Goal: Task Accomplishment & Management: Manage account settings

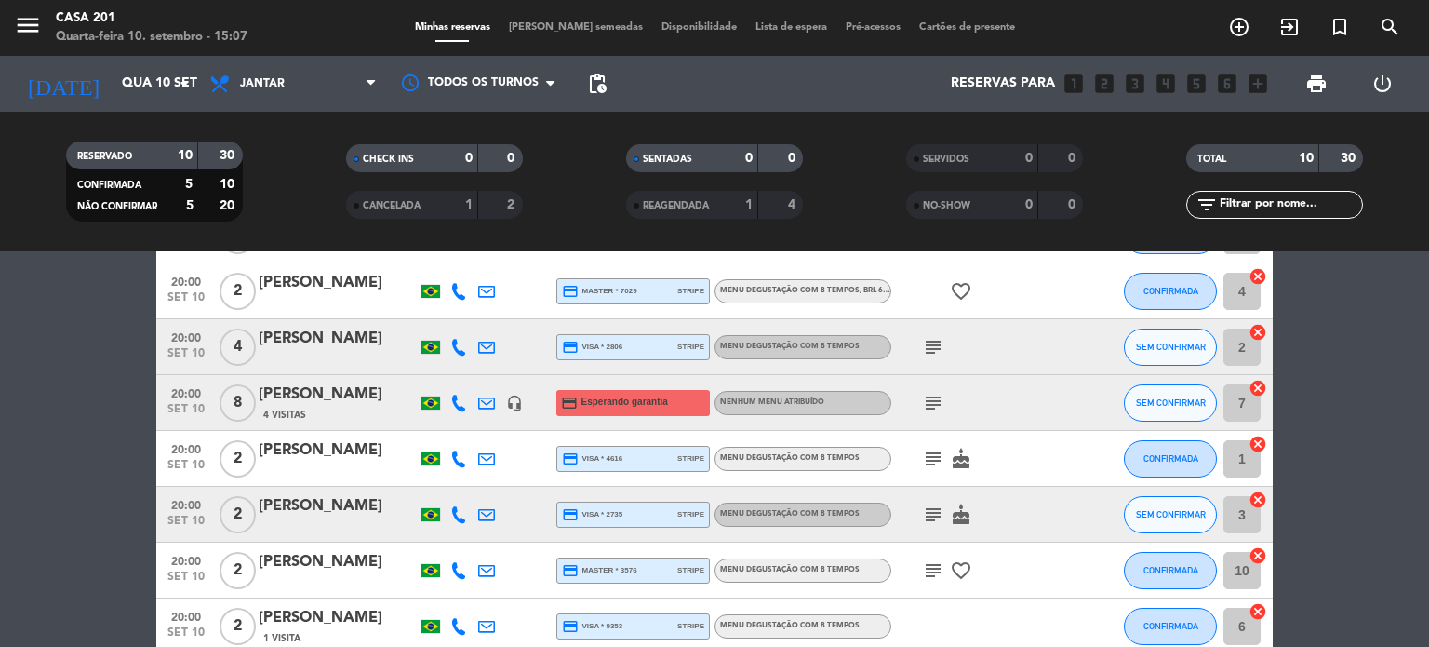
scroll to position [279, 0]
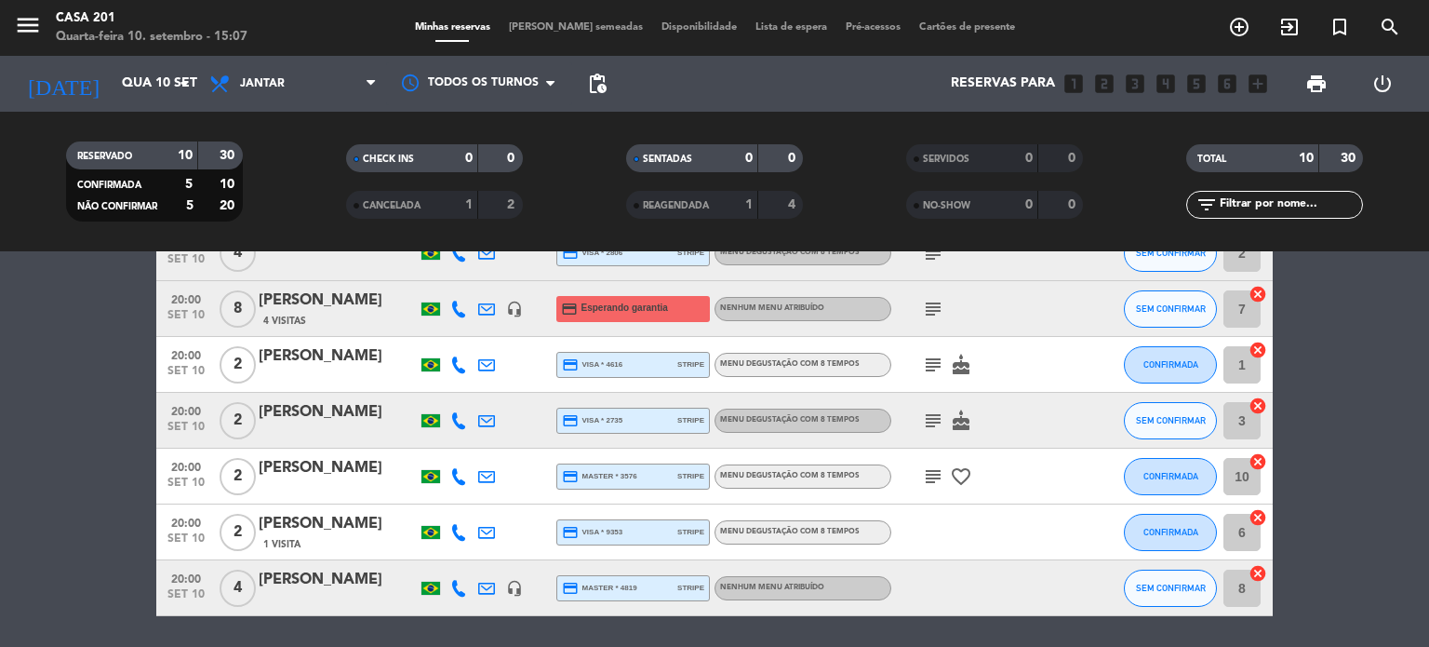
click at [338, 355] on div "[PERSON_NAME]" at bounding box center [338, 356] width 158 height 24
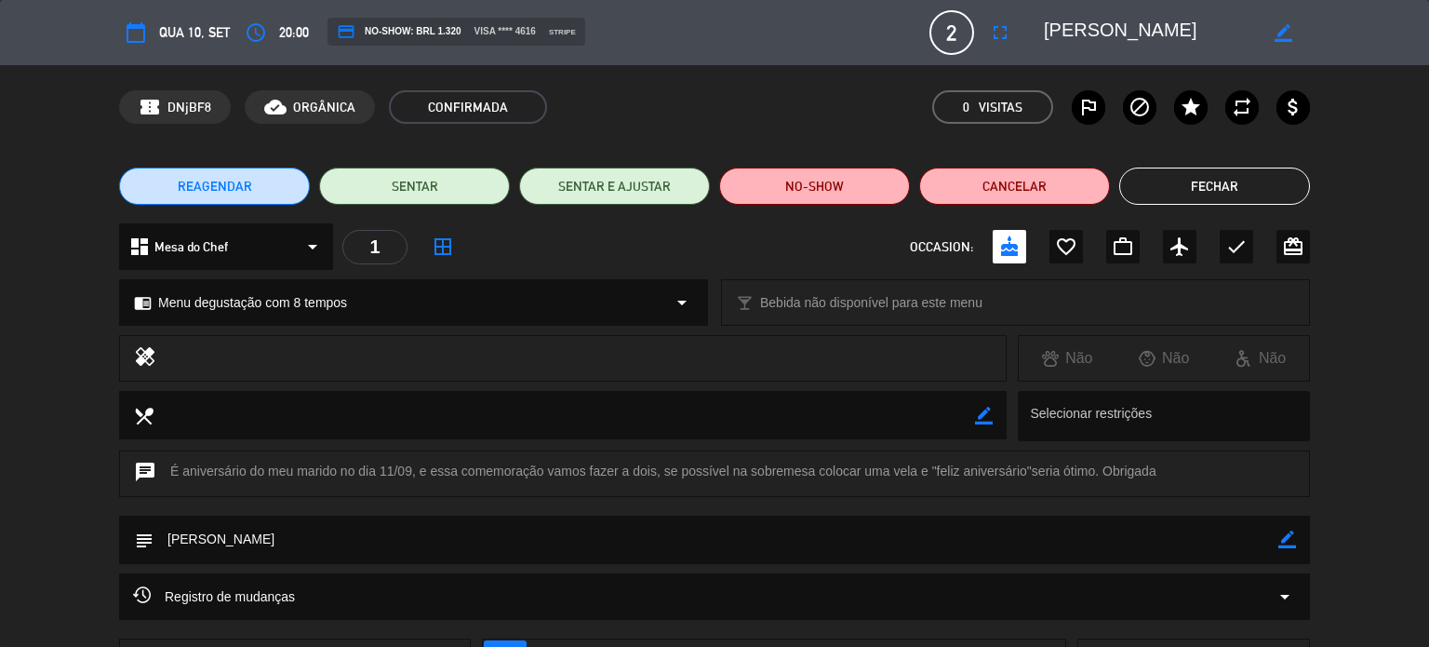
click at [280, 194] on button "REAGENDAR" at bounding box center [214, 185] width 191 height 37
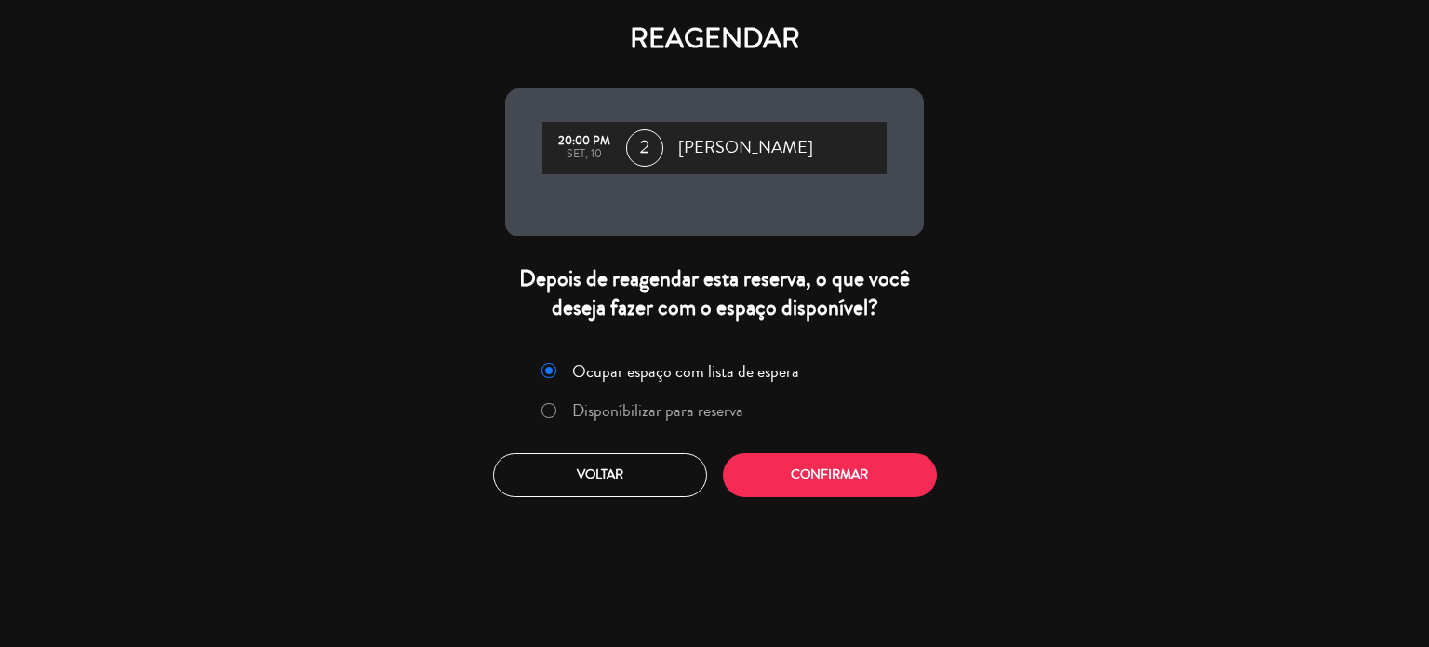
click at [674, 408] on label "Disponíbilizar para reserva" at bounding box center [657, 410] width 171 height 17
click at [837, 469] on button "Confirmar" at bounding box center [830, 475] width 214 height 44
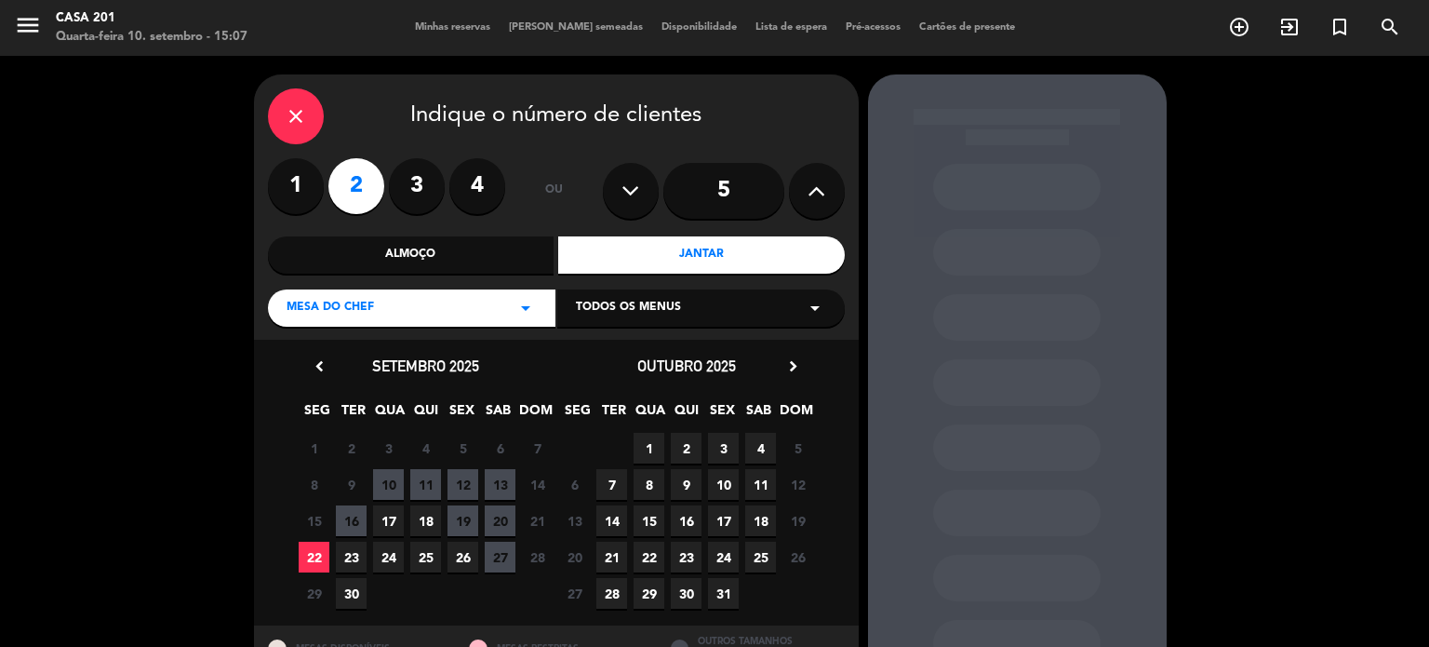
click at [423, 484] on span "11" at bounding box center [425, 484] width 31 height 31
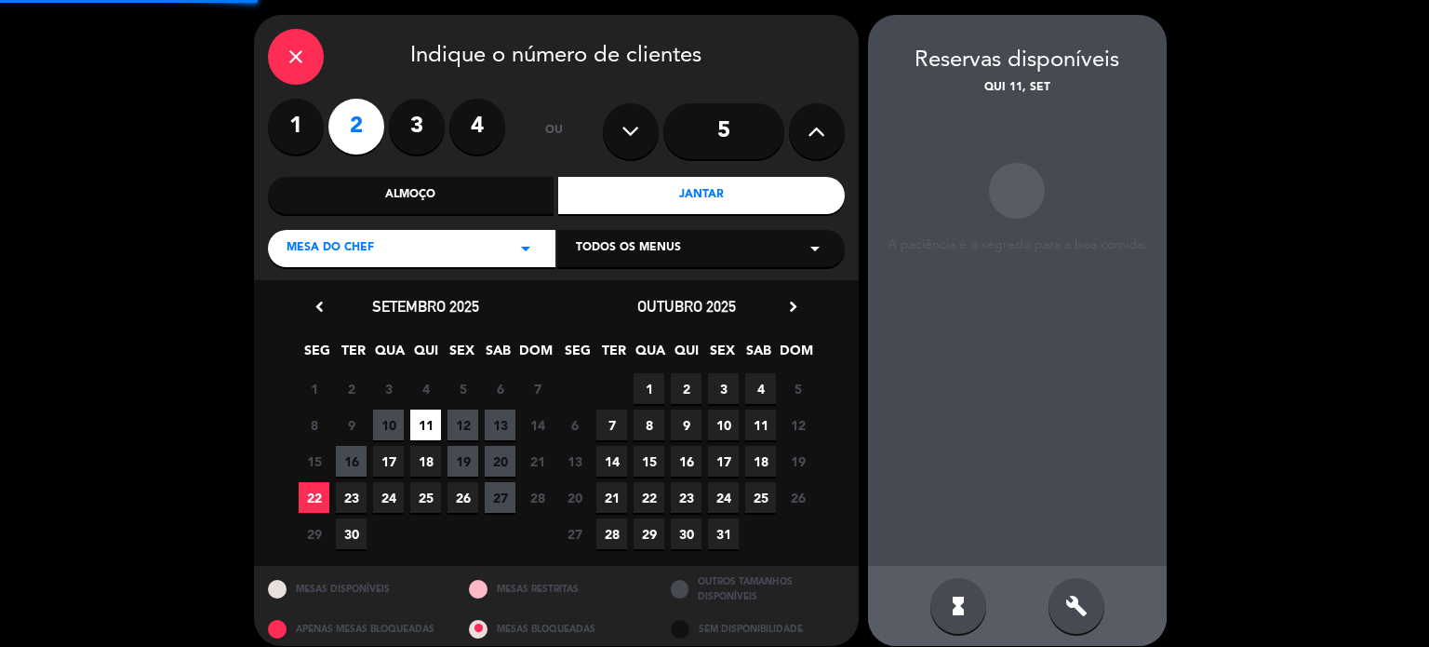
scroll to position [74, 0]
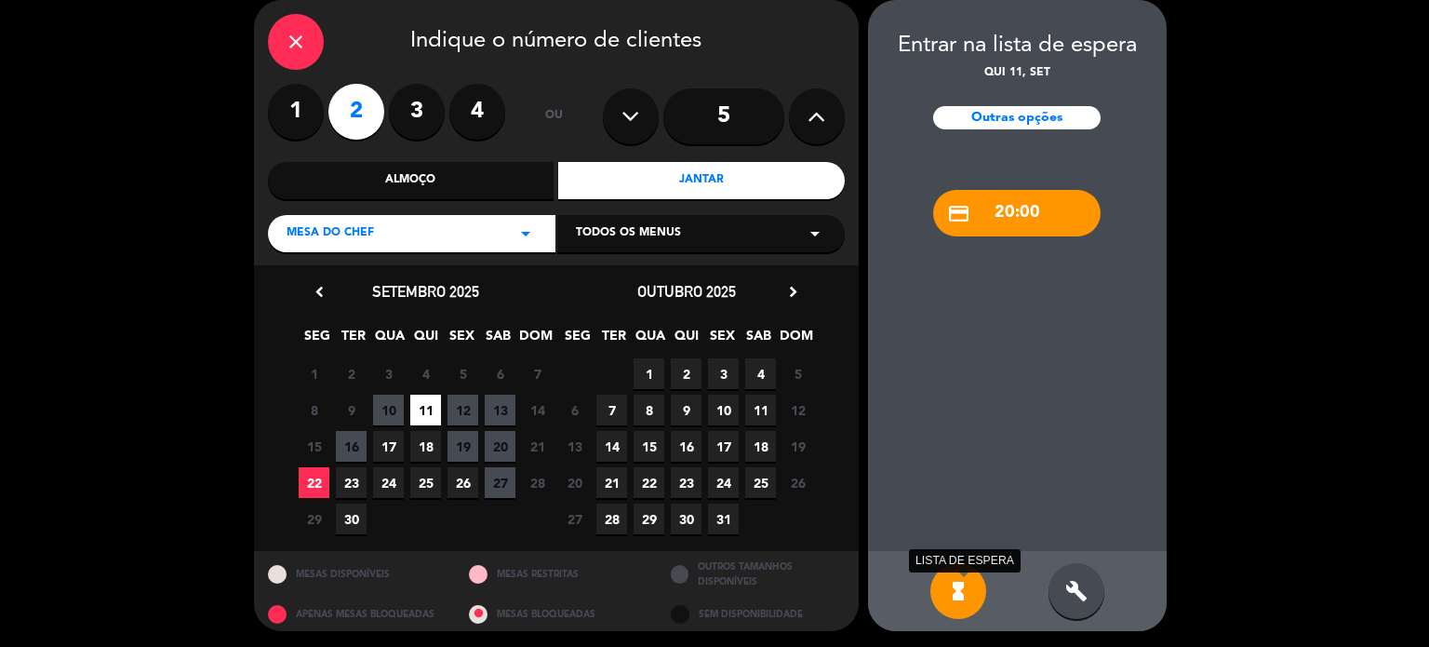
click at [947, 597] on icon "hourglass_full" at bounding box center [958, 591] width 22 height 22
click at [1092, 602] on div "build" at bounding box center [1077, 591] width 56 height 56
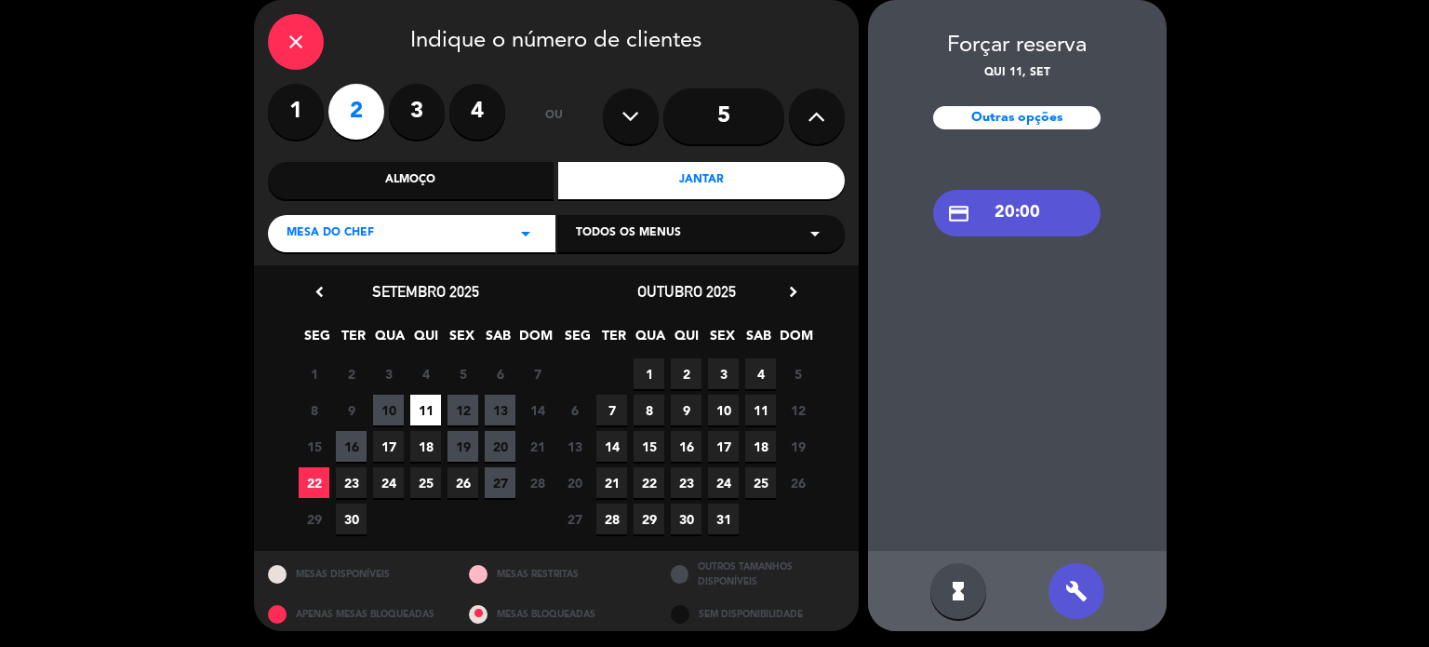
click at [1007, 222] on div "credit_card 20:00" at bounding box center [1016, 213] width 167 height 47
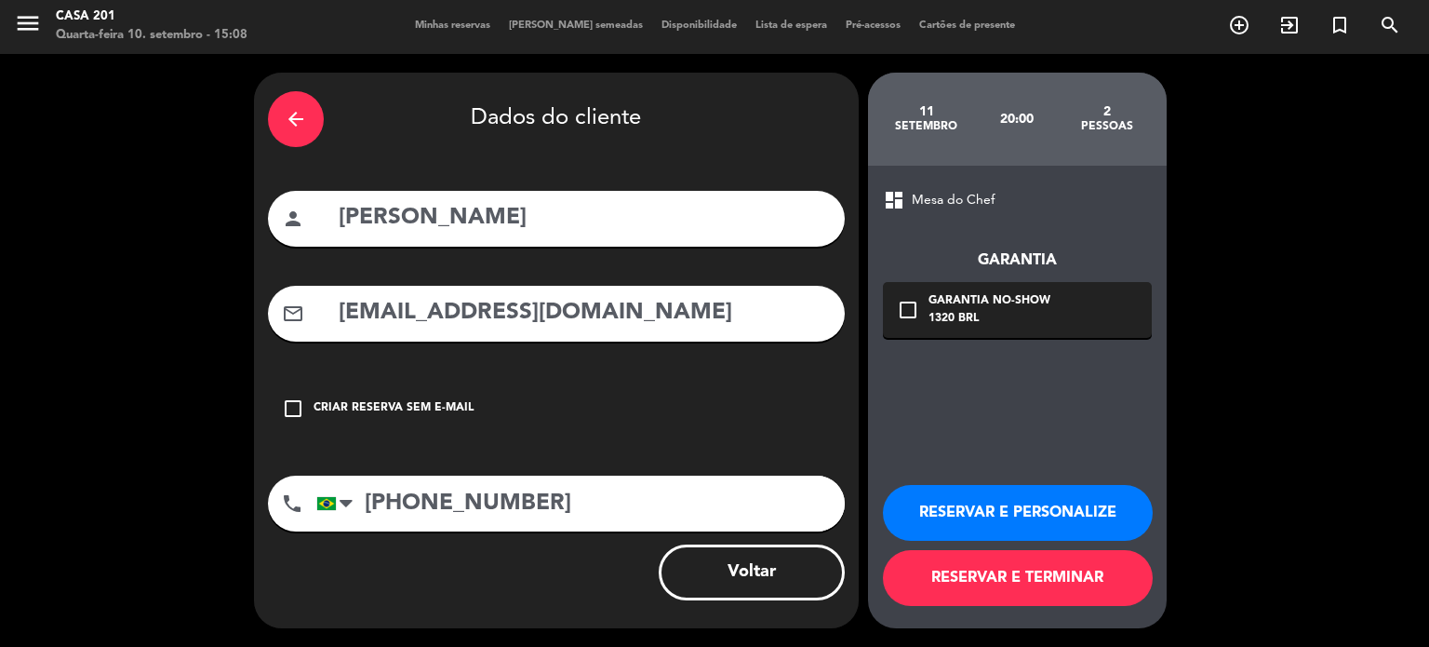
scroll to position [1, 0]
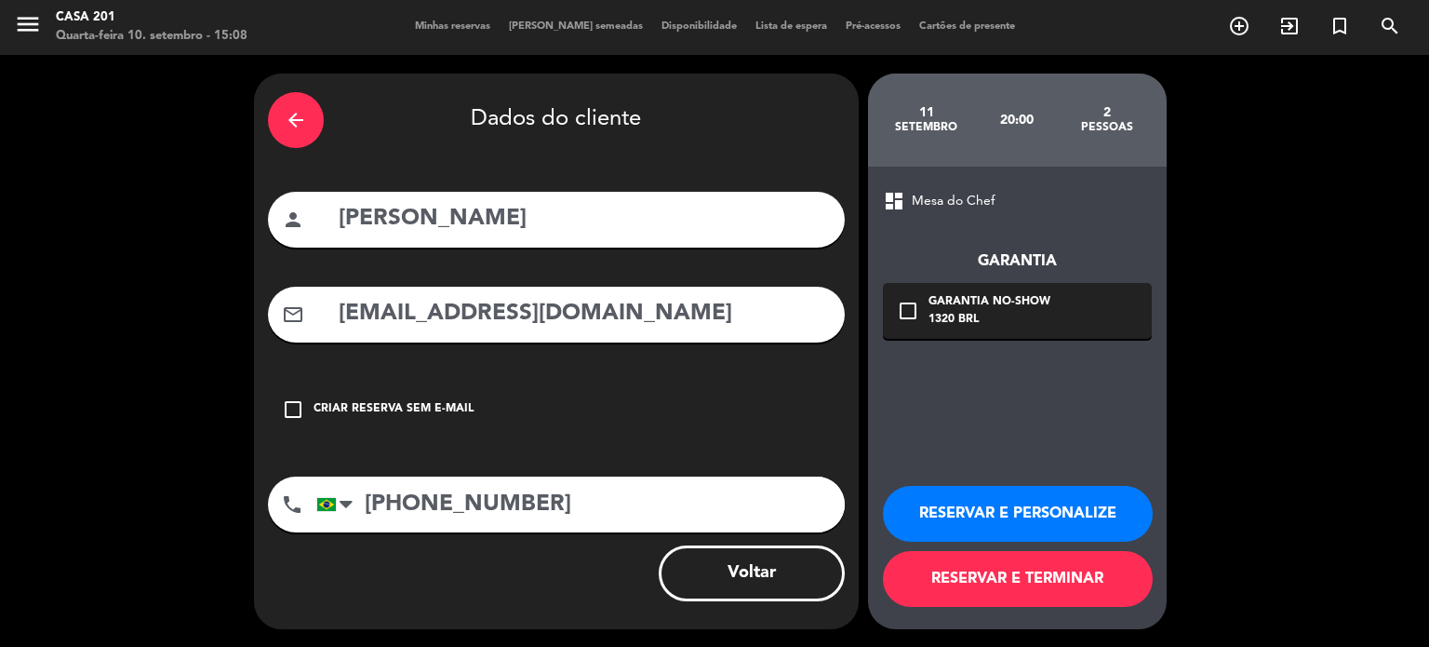
click at [1017, 581] on button "RESERVAR E TERMINAR" at bounding box center [1018, 579] width 270 height 56
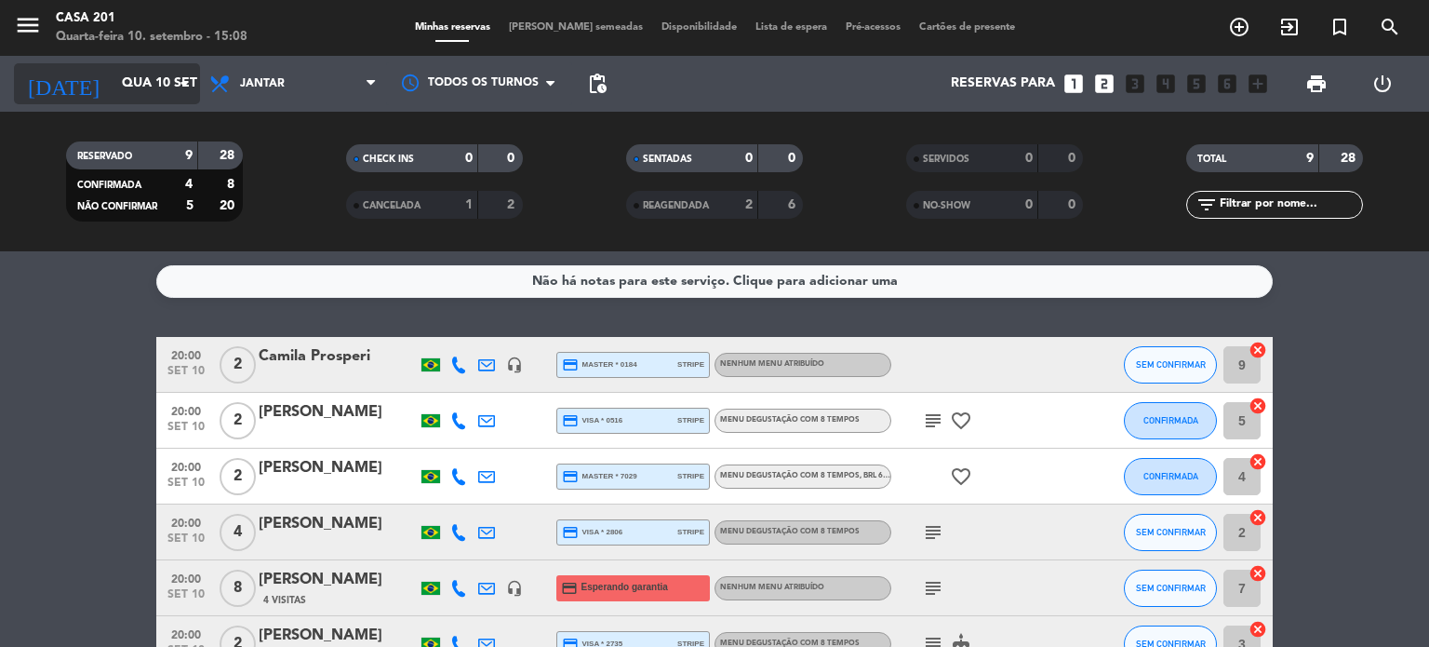
click at [106, 101] on div "[DATE] [DATE] arrow_drop_down" at bounding box center [107, 83] width 186 height 41
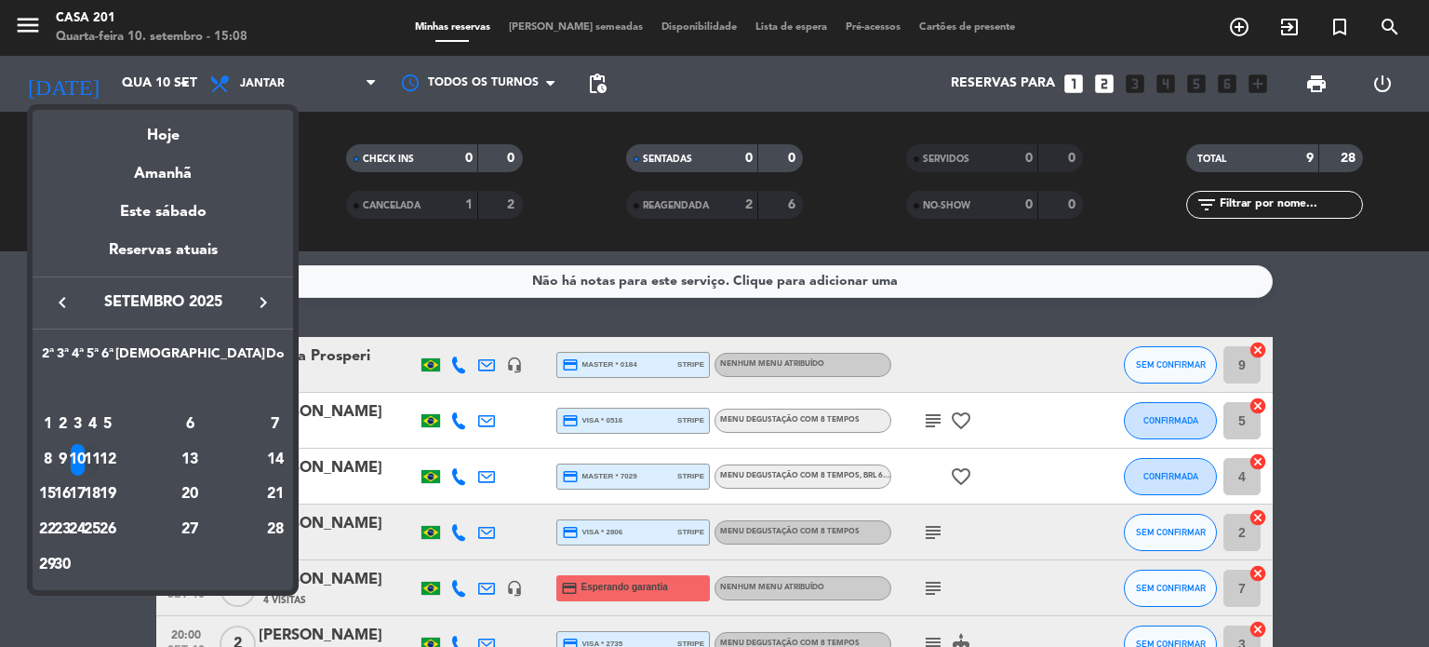
click at [100, 452] on div "11" at bounding box center [93, 460] width 14 height 32
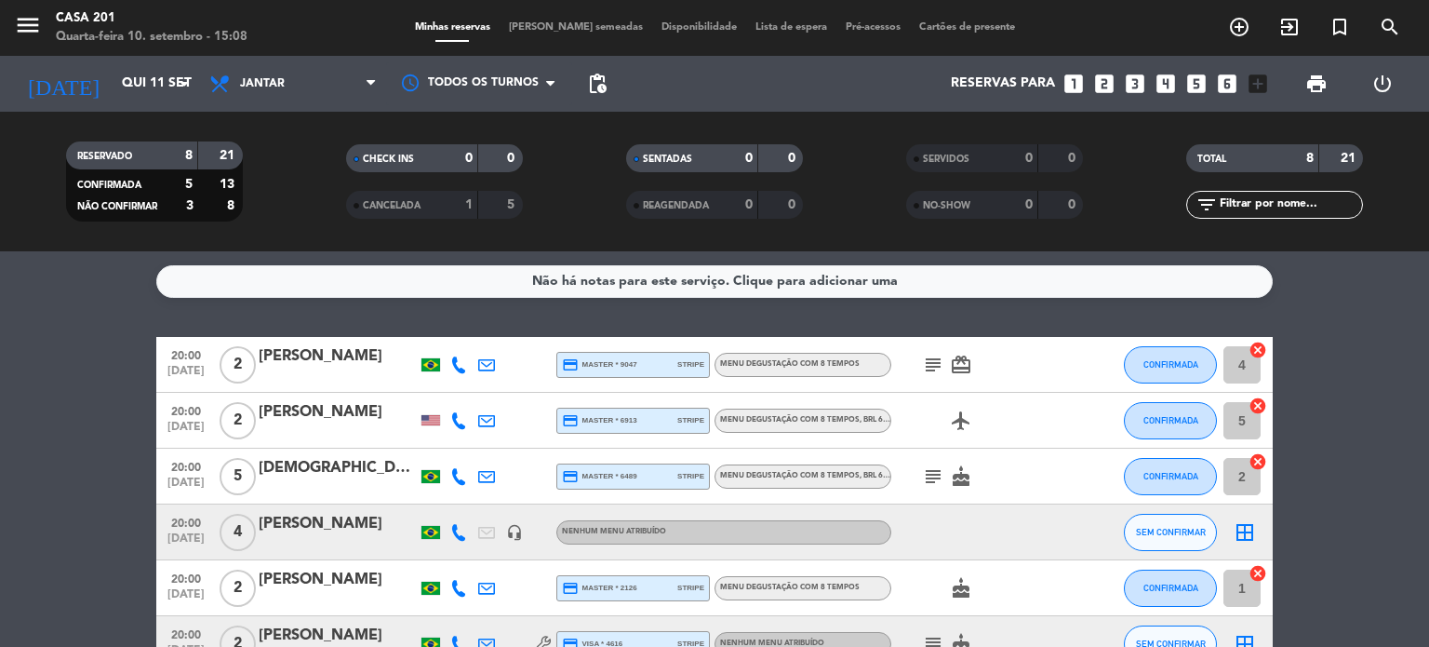
scroll to position [93, 0]
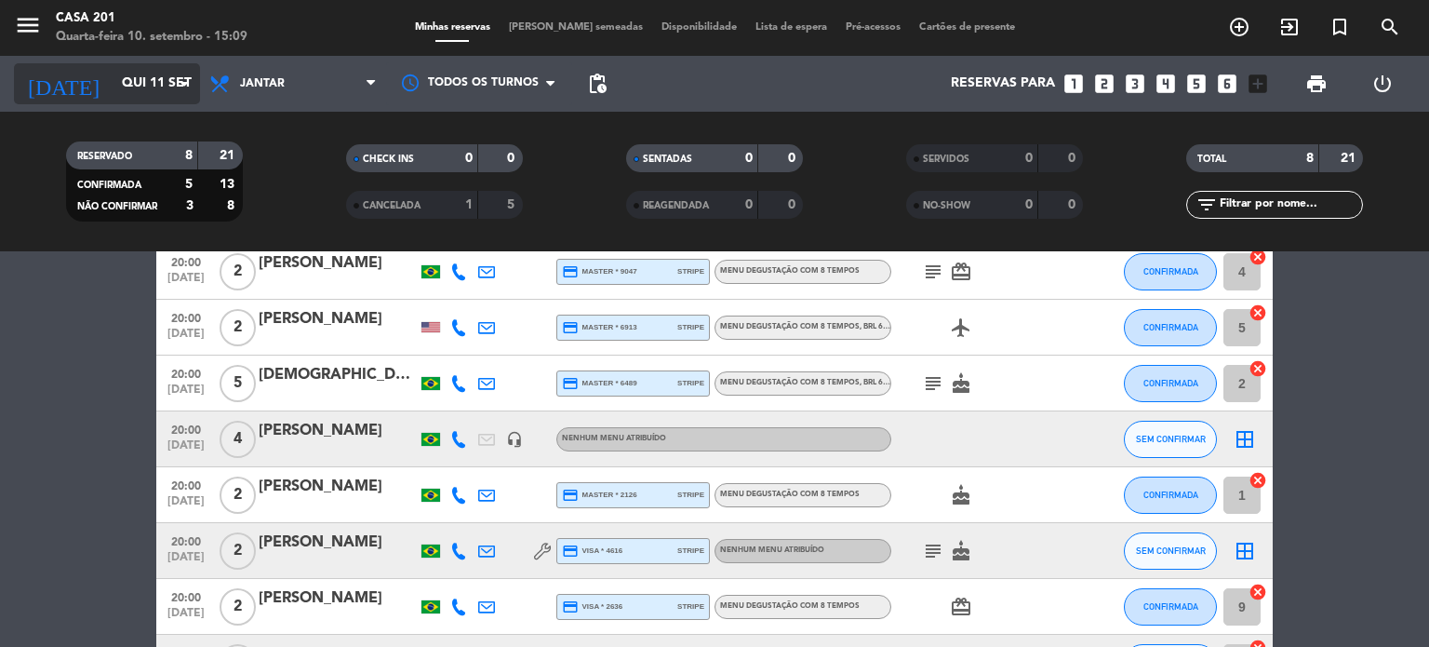
click at [121, 100] on div "[DATE] [DATE] arrow_drop_down" at bounding box center [107, 83] width 186 height 41
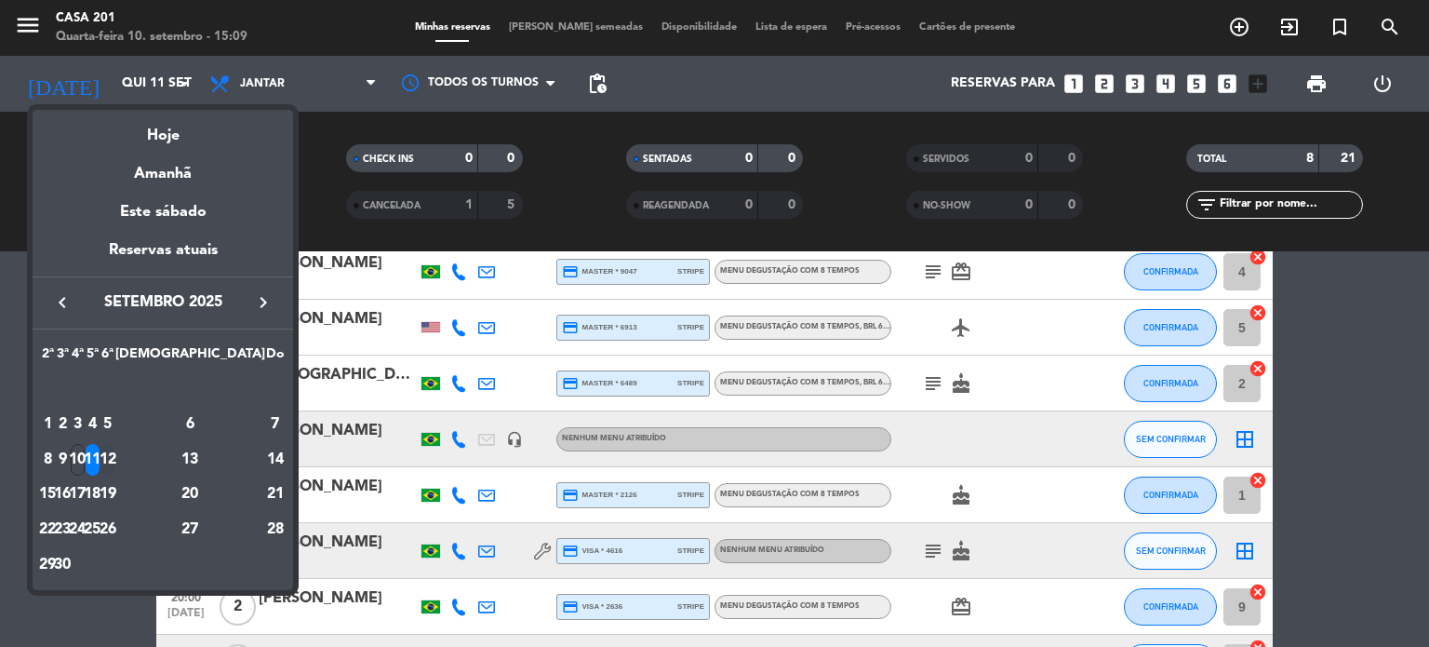
click at [114, 464] on div "12" at bounding box center [107, 460] width 14 height 32
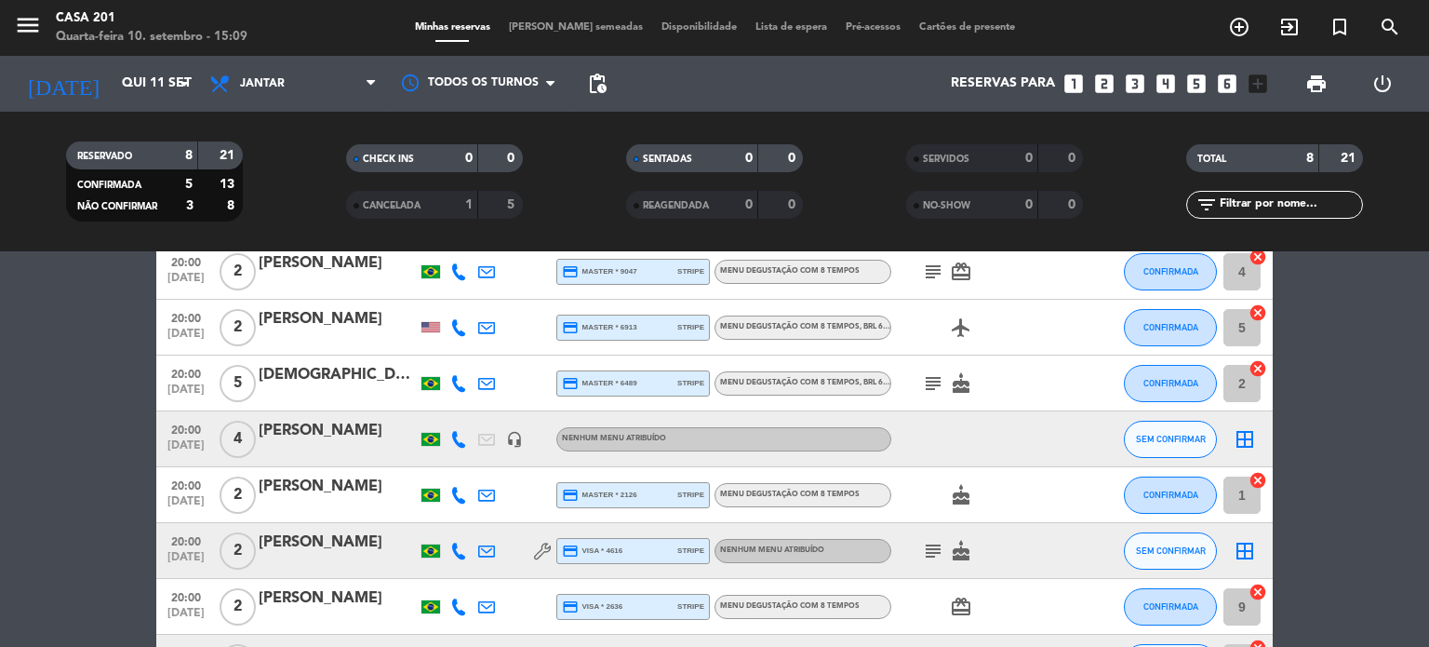
type input "Sex 12 set"
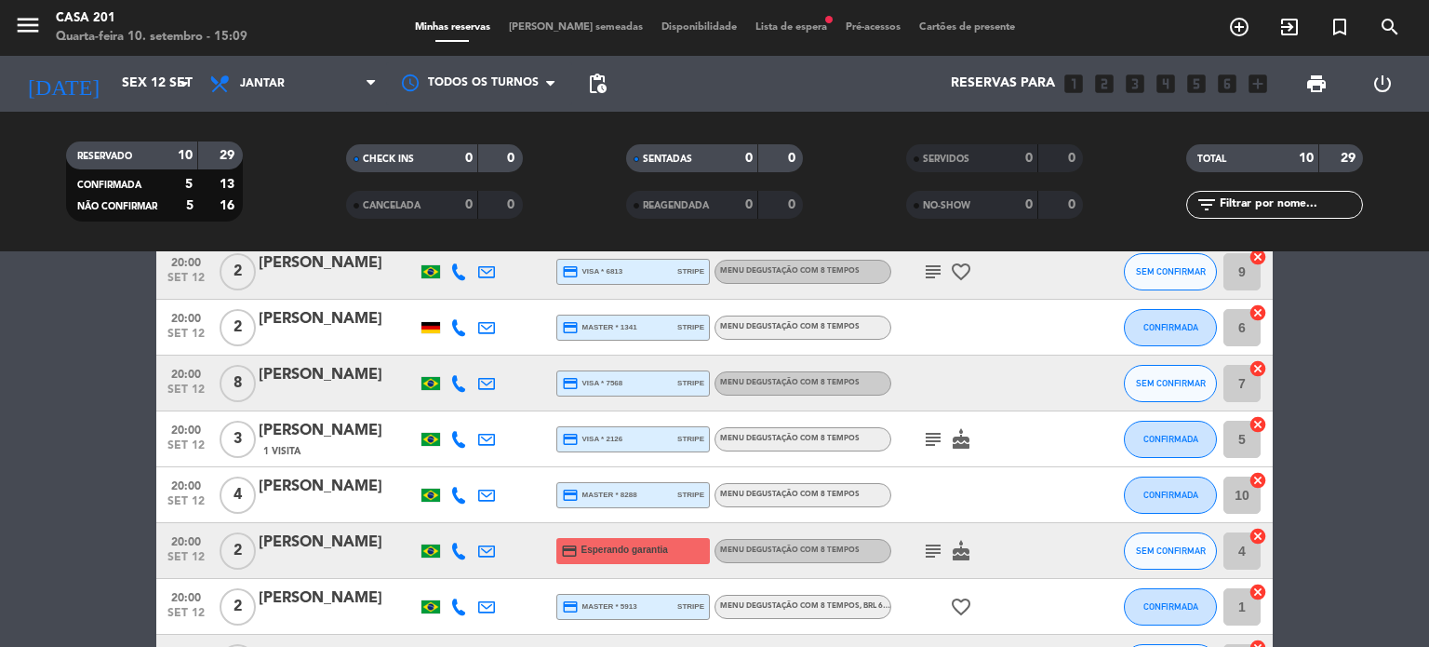
click at [768, 22] on span "Lista de espera fiber_manual_record" at bounding box center [791, 27] width 90 height 10
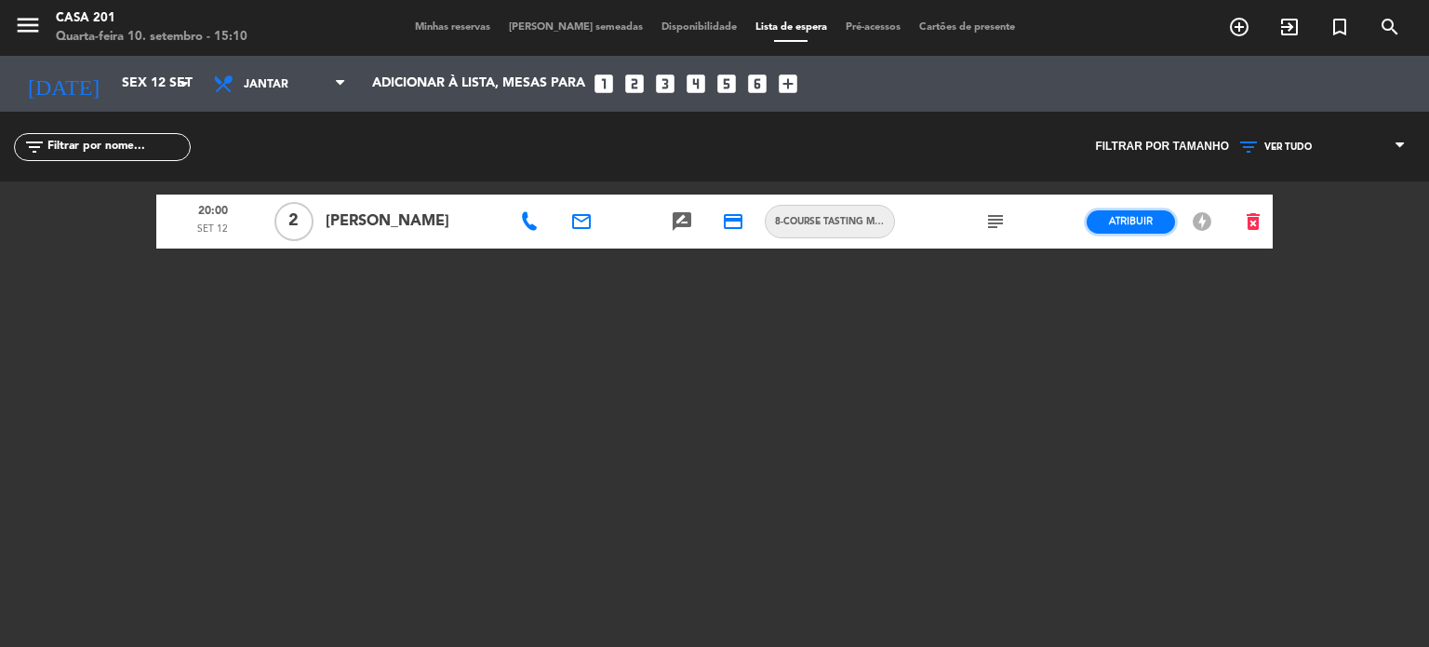
click at [1119, 226] on span "Atribuir" at bounding box center [1131, 221] width 44 height 14
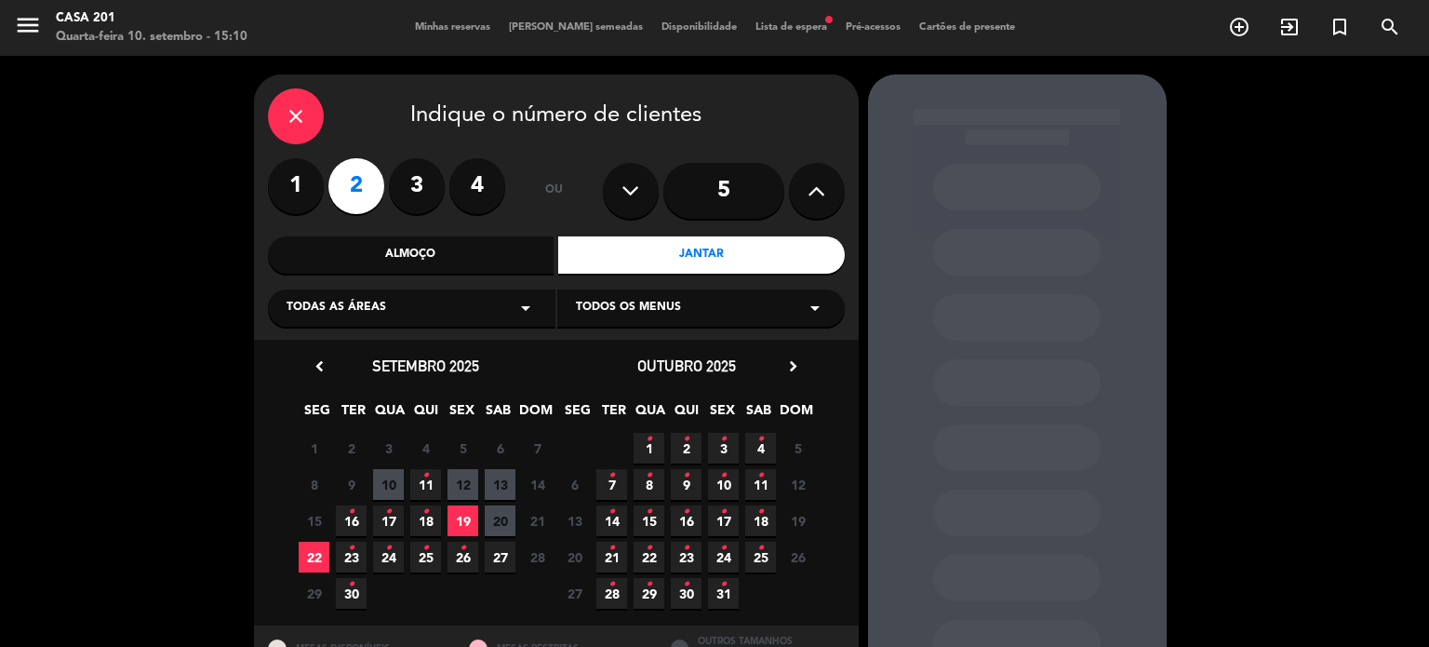
click at [421, 490] on span "11 •" at bounding box center [425, 484] width 31 height 31
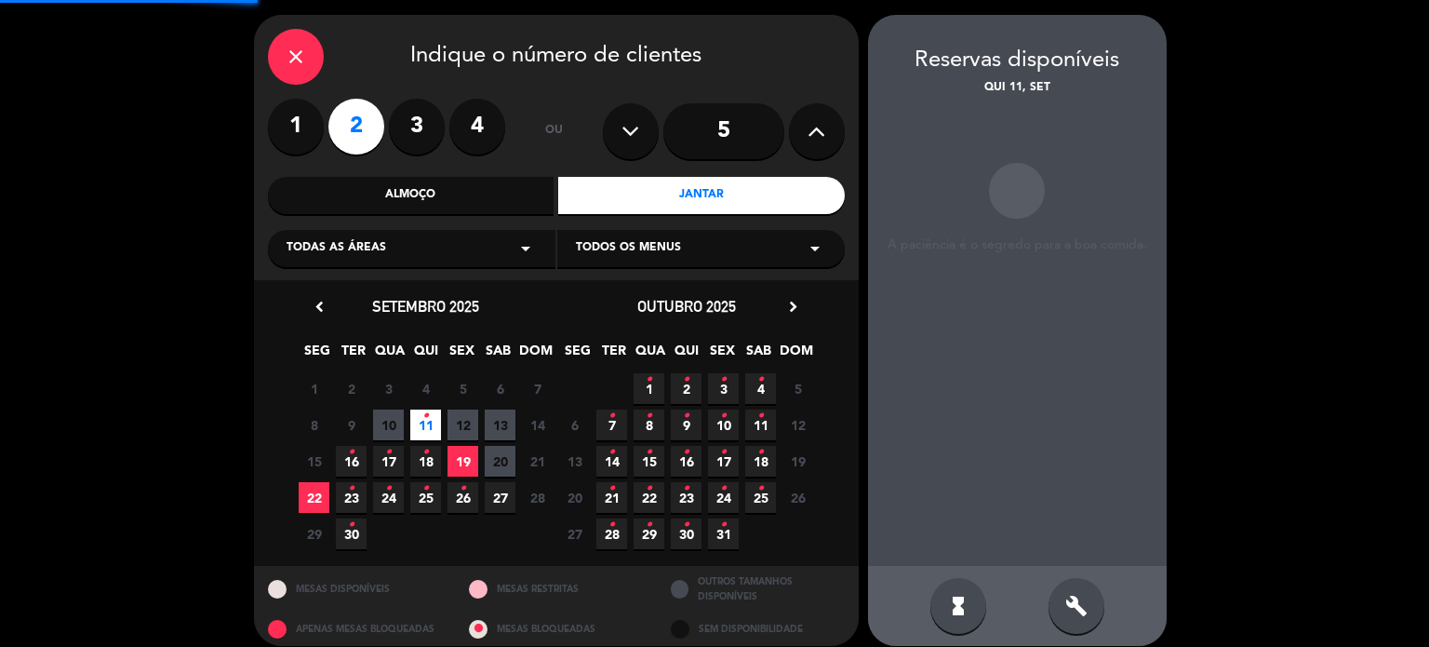
scroll to position [74, 0]
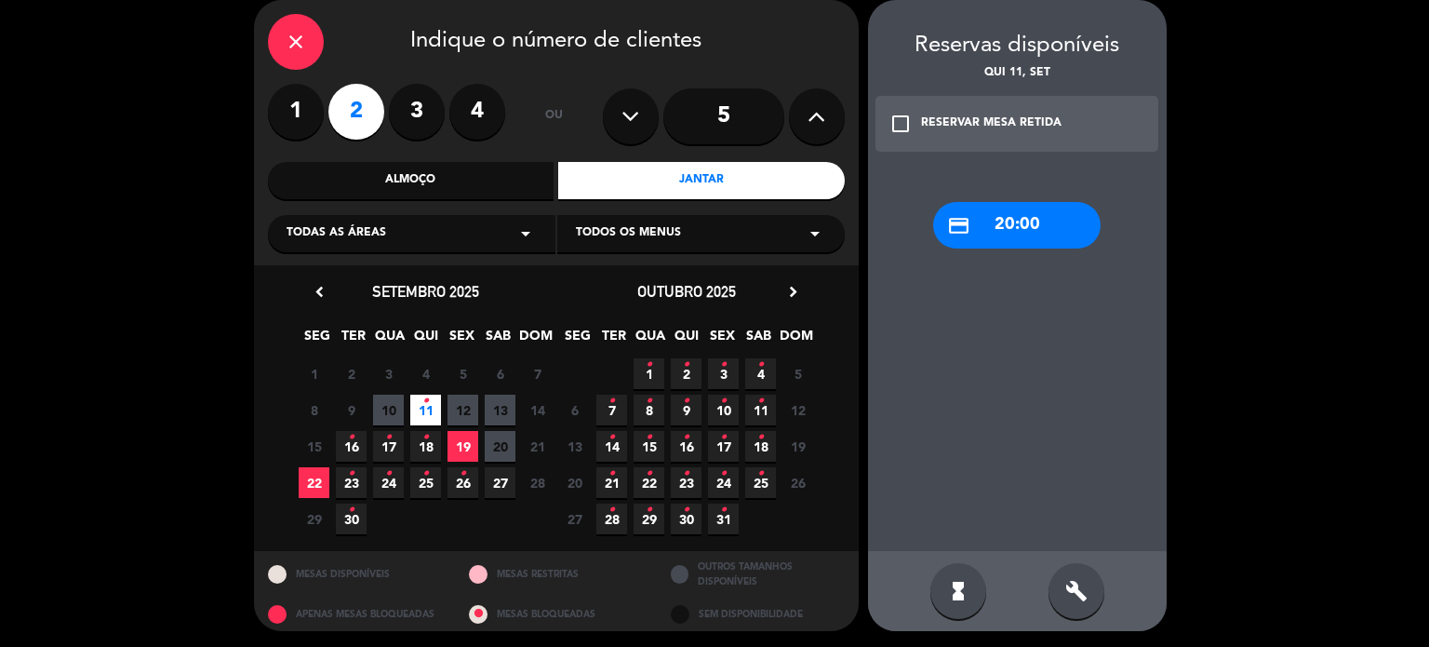
click at [993, 234] on div "credit_card 20:00" at bounding box center [1016, 225] width 167 height 47
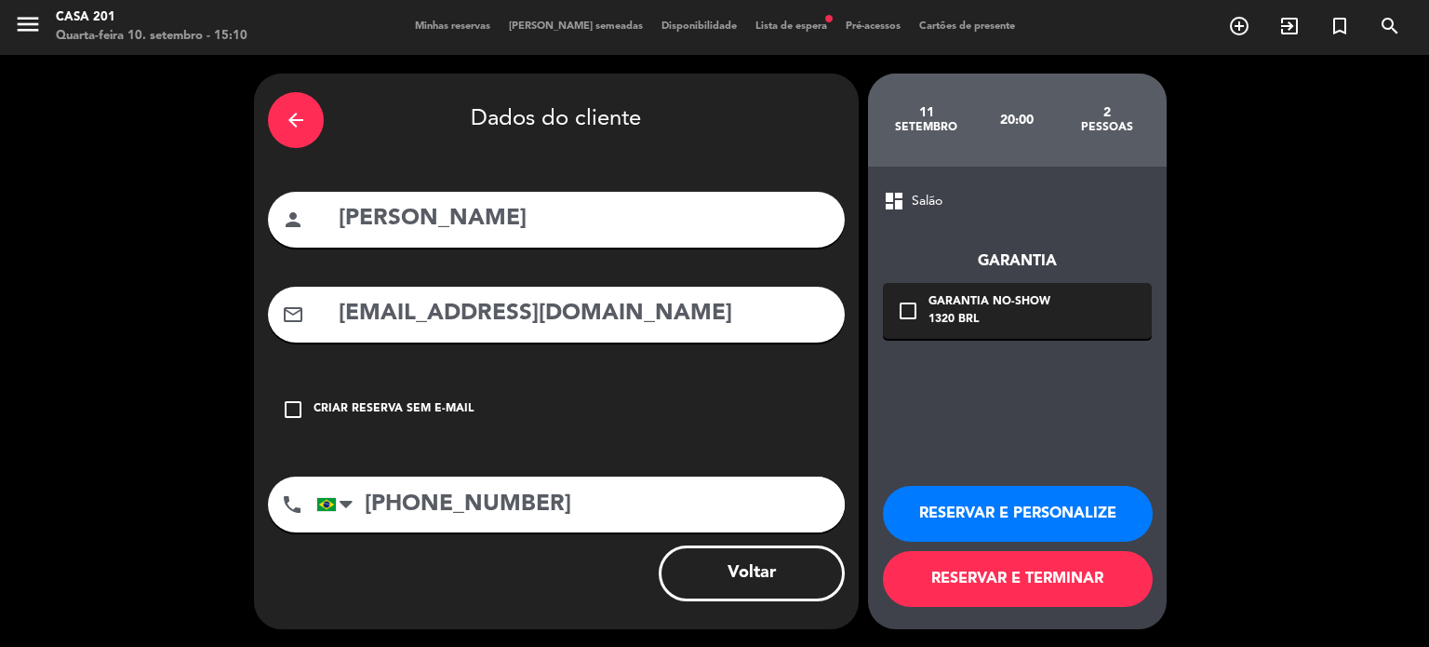
click at [1018, 586] on button "RESERVAR E TERMINAR" at bounding box center [1018, 579] width 270 height 56
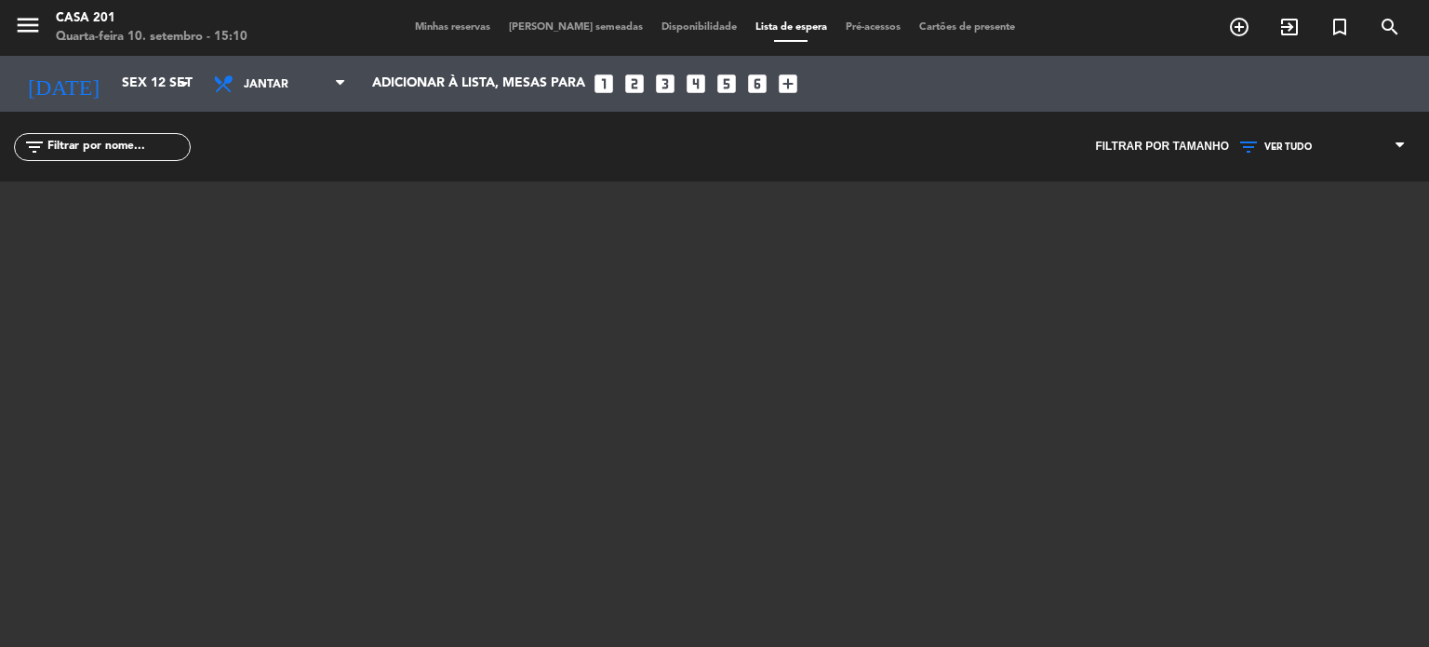
click at [488, 29] on span "Minhas reservas" at bounding box center [453, 27] width 94 height 10
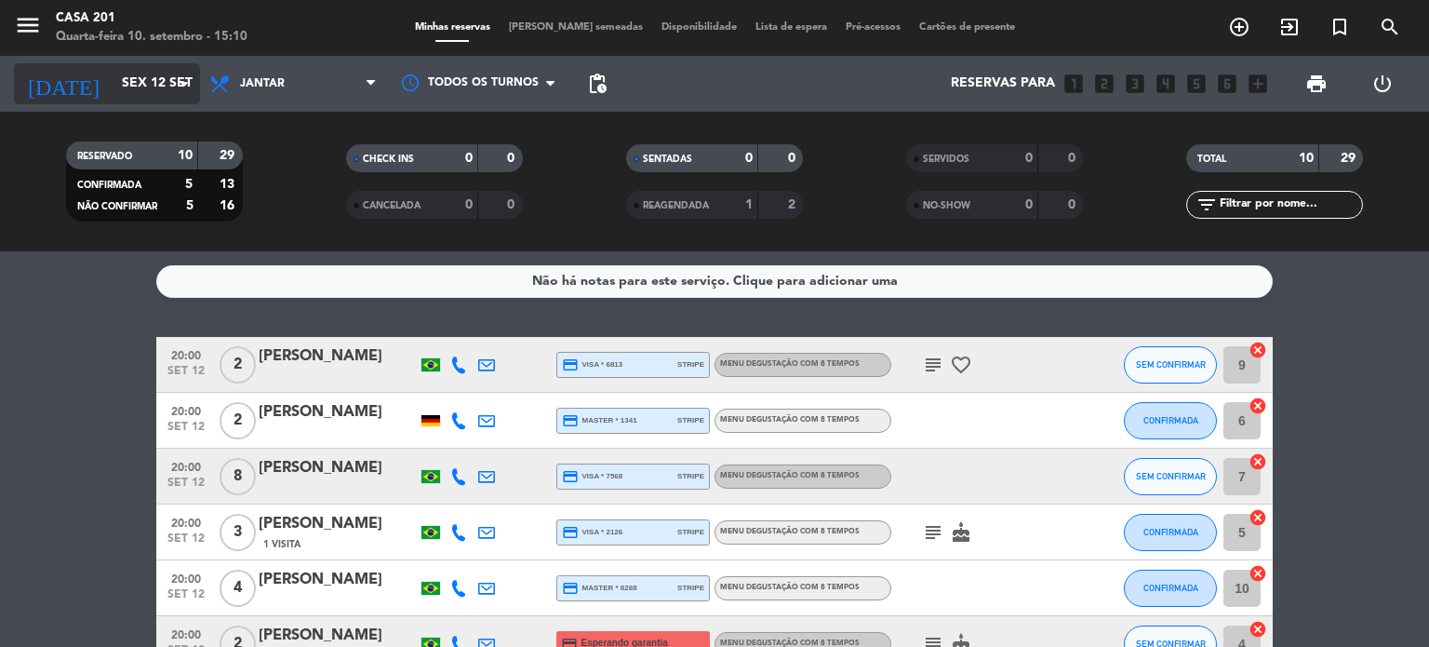
click at [125, 88] on input "Sex 12 set" at bounding box center [201, 83] width 177 height 33
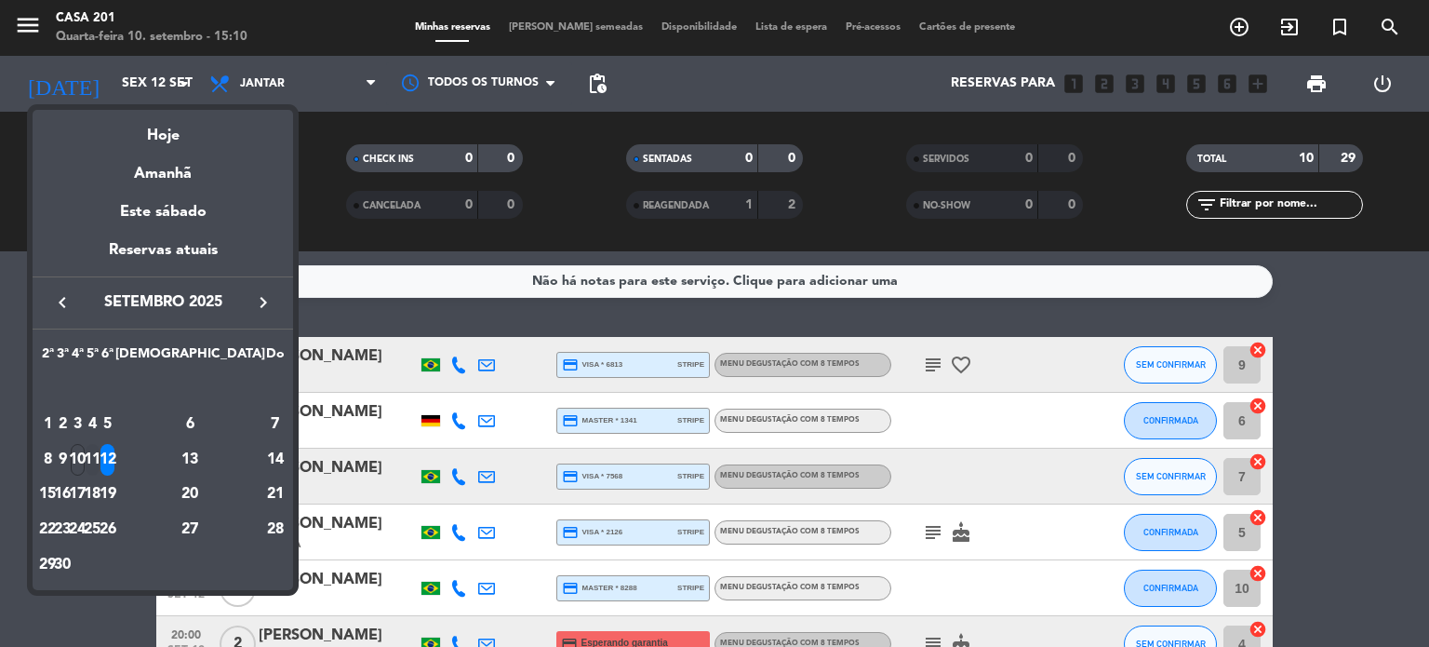
click at [100, 465] on div "11" at bounding box center [93, 460] width 14 height 32
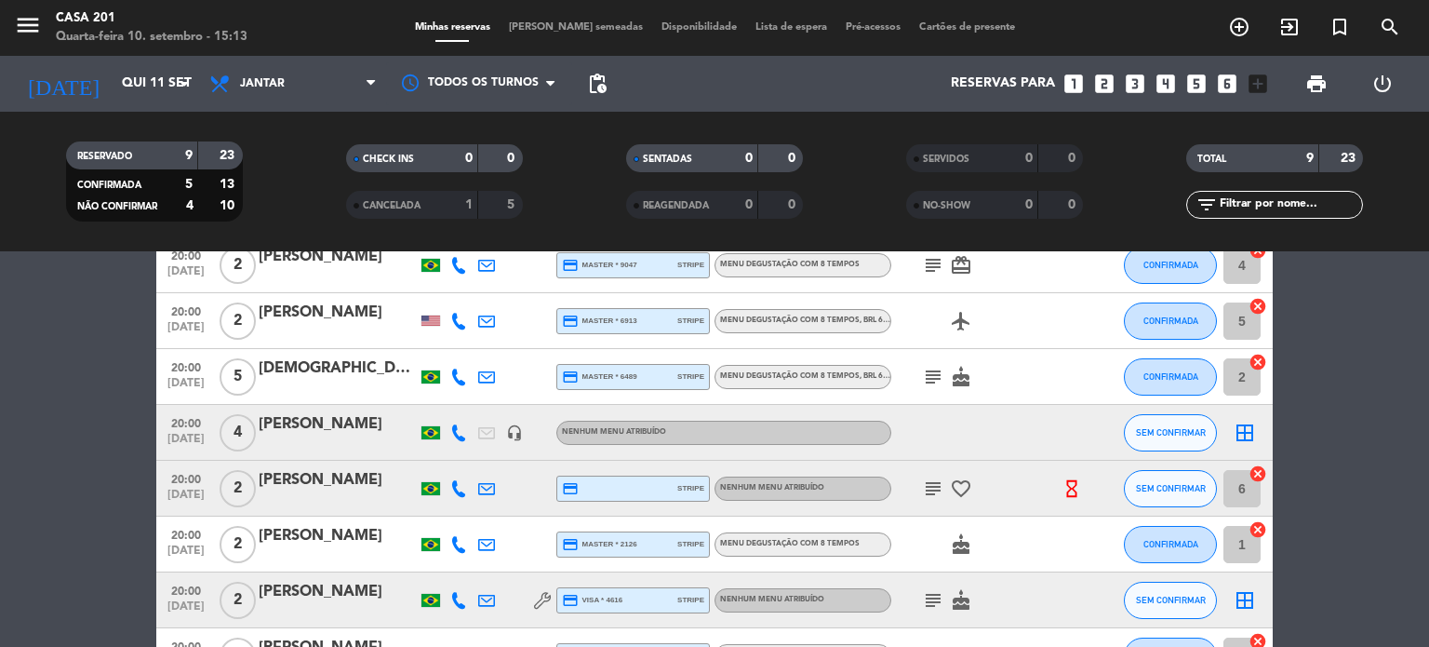
scroll to position [7, 0]
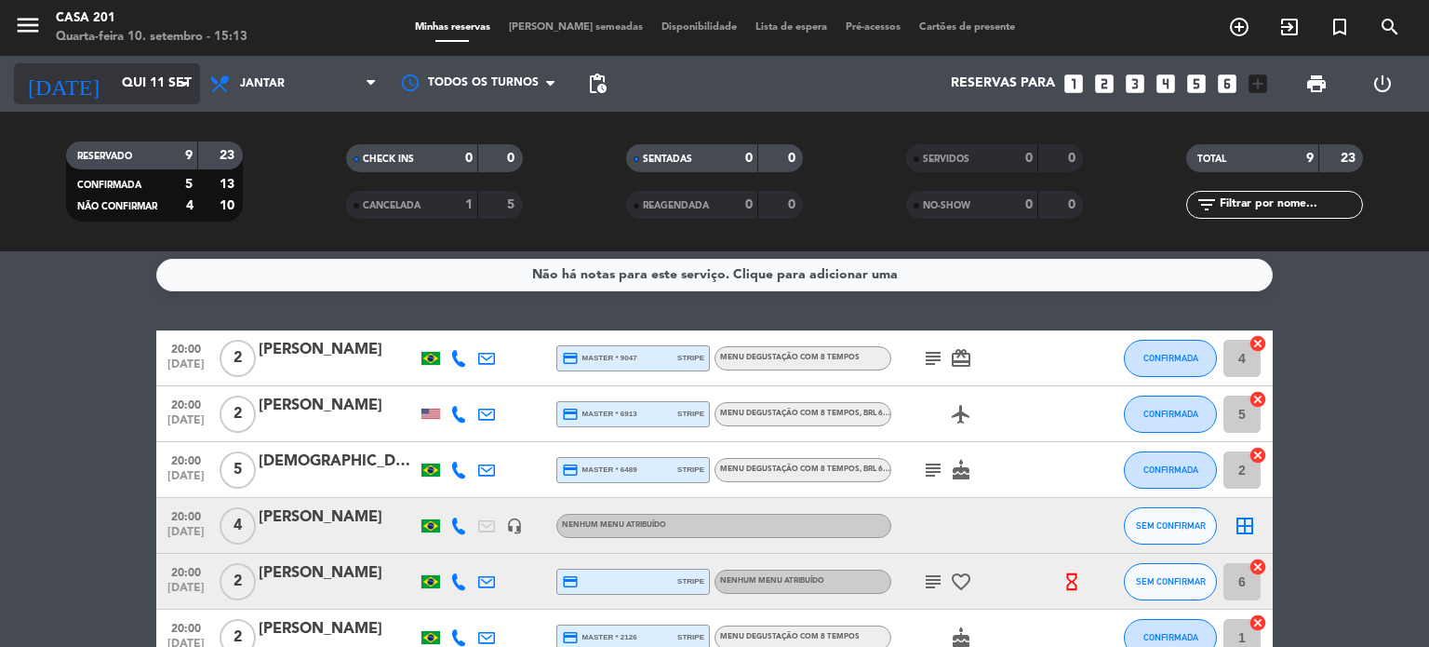
click at [115, 70] on input "Qui 11 set" at bounding box center [201, 83] width 177 height 33
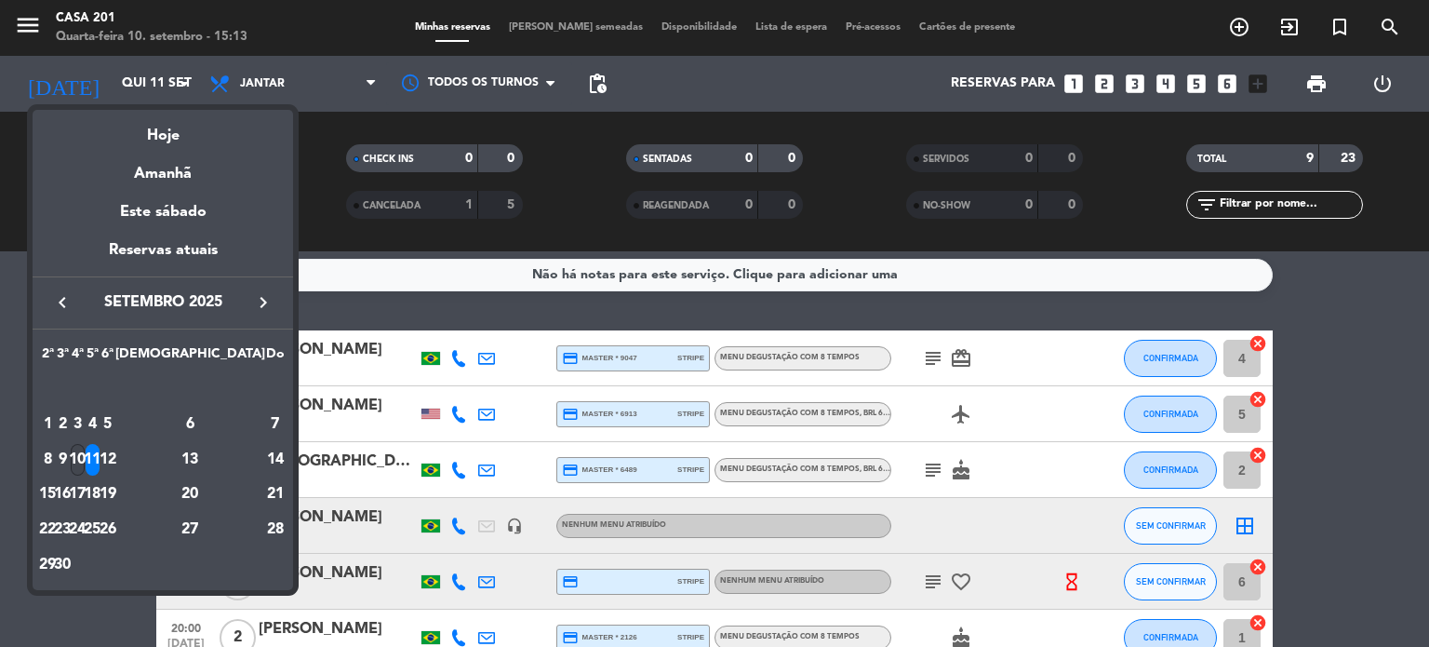
click at [85, 454] on div "10" at bounding box center [78, 460] width 14 height 32
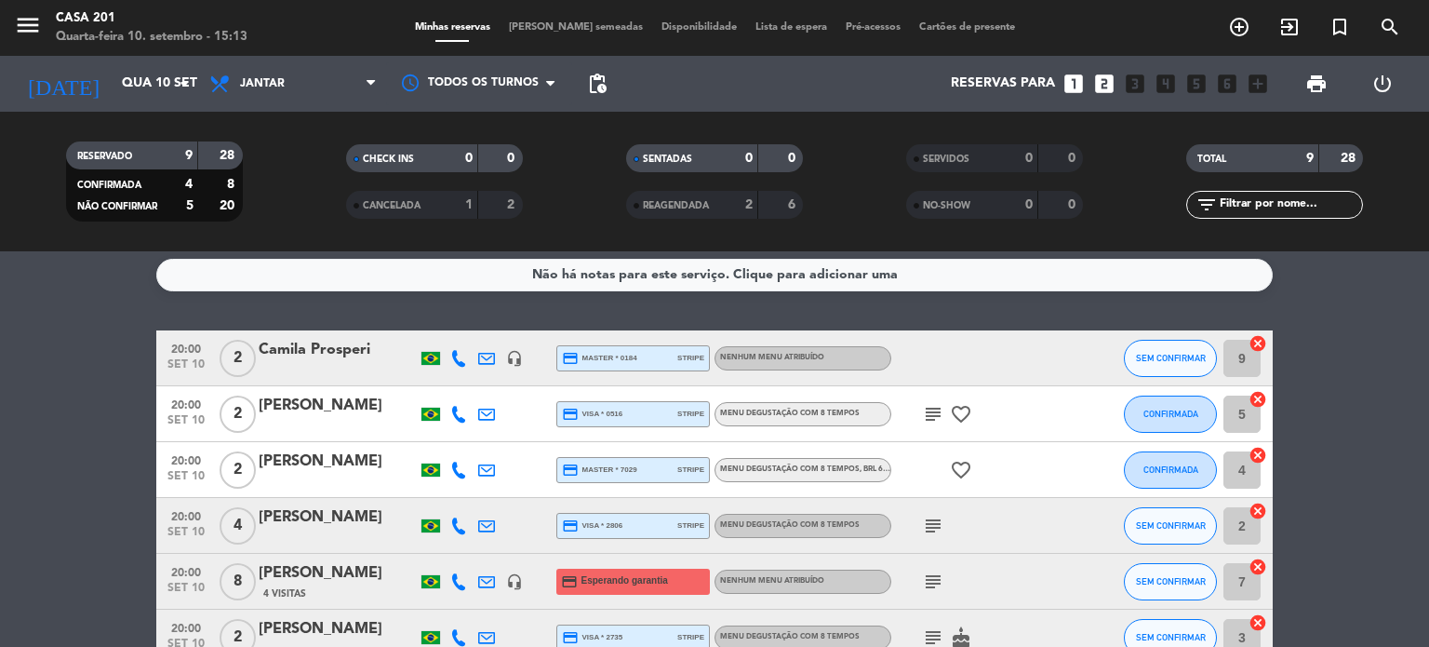
scroll to position [100, 0]
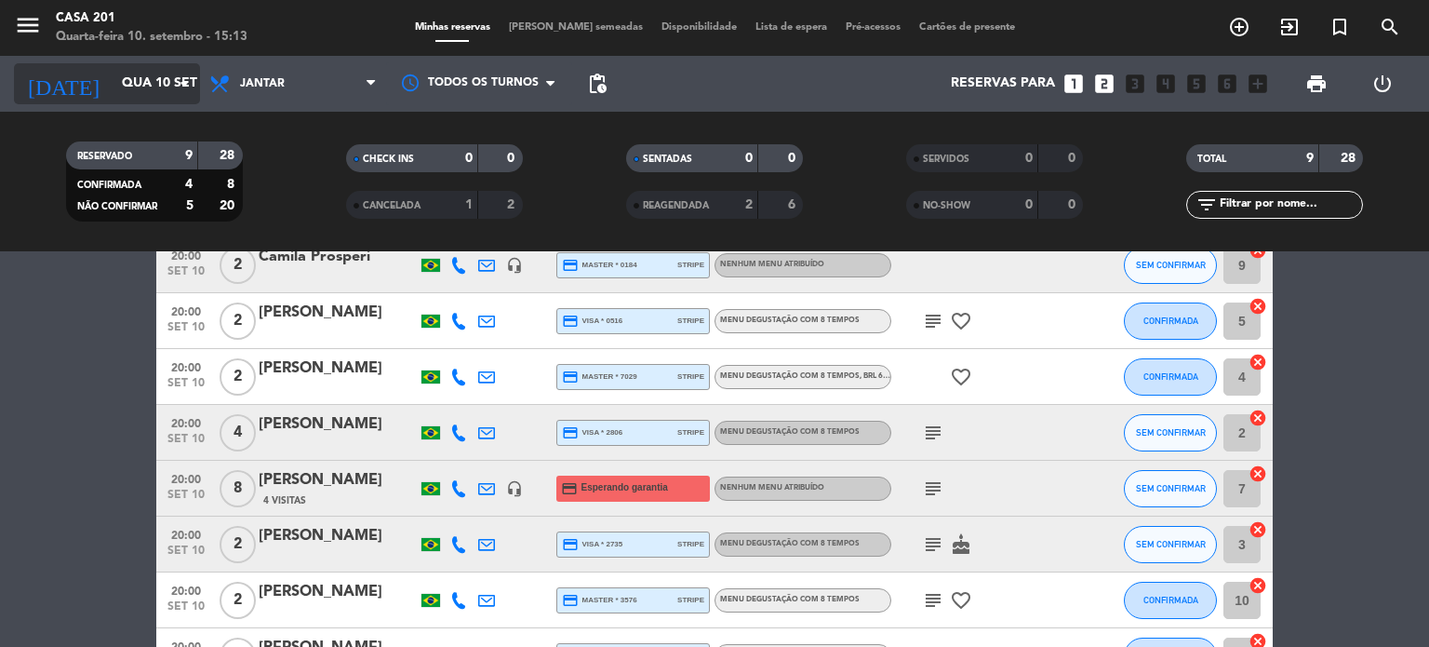
click at [122, 67] on input "Qua 10 set" at bounding box center [201, 83] width 177 height 33
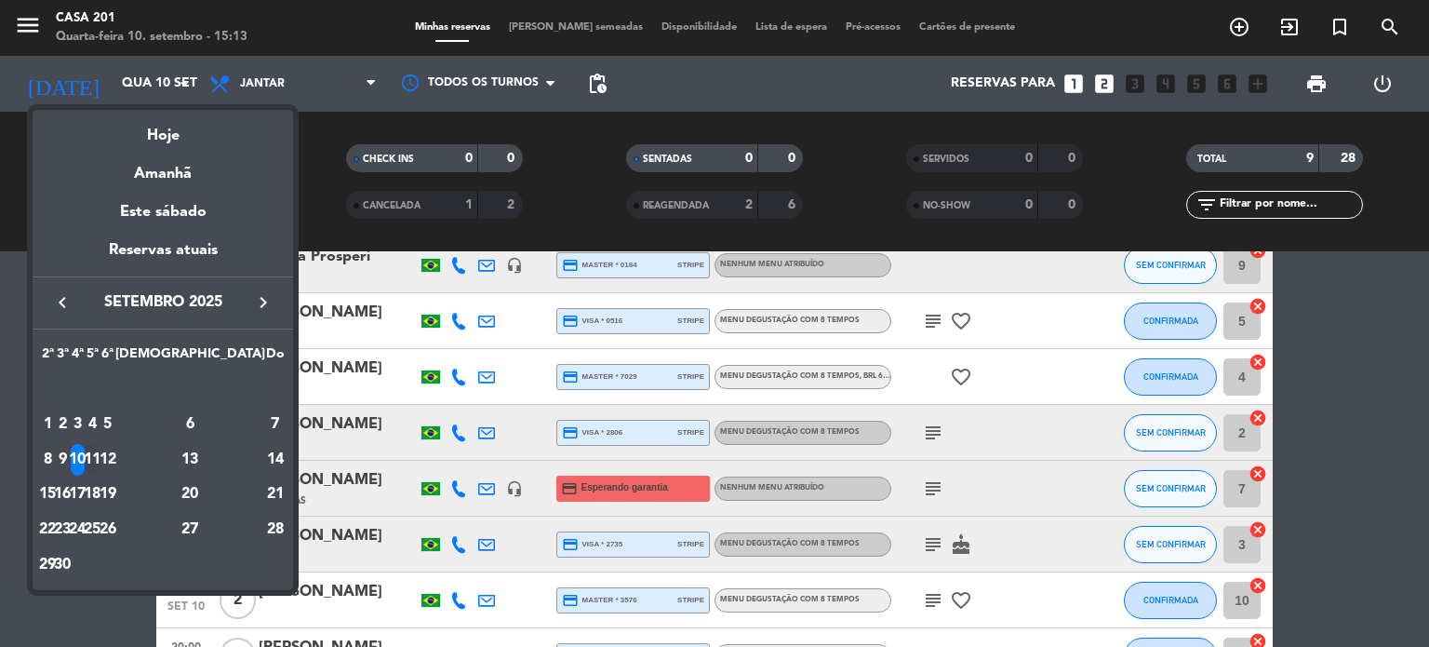
click at [100, 452] on div "11" at bounding box center [93, 460] width 14 height 32
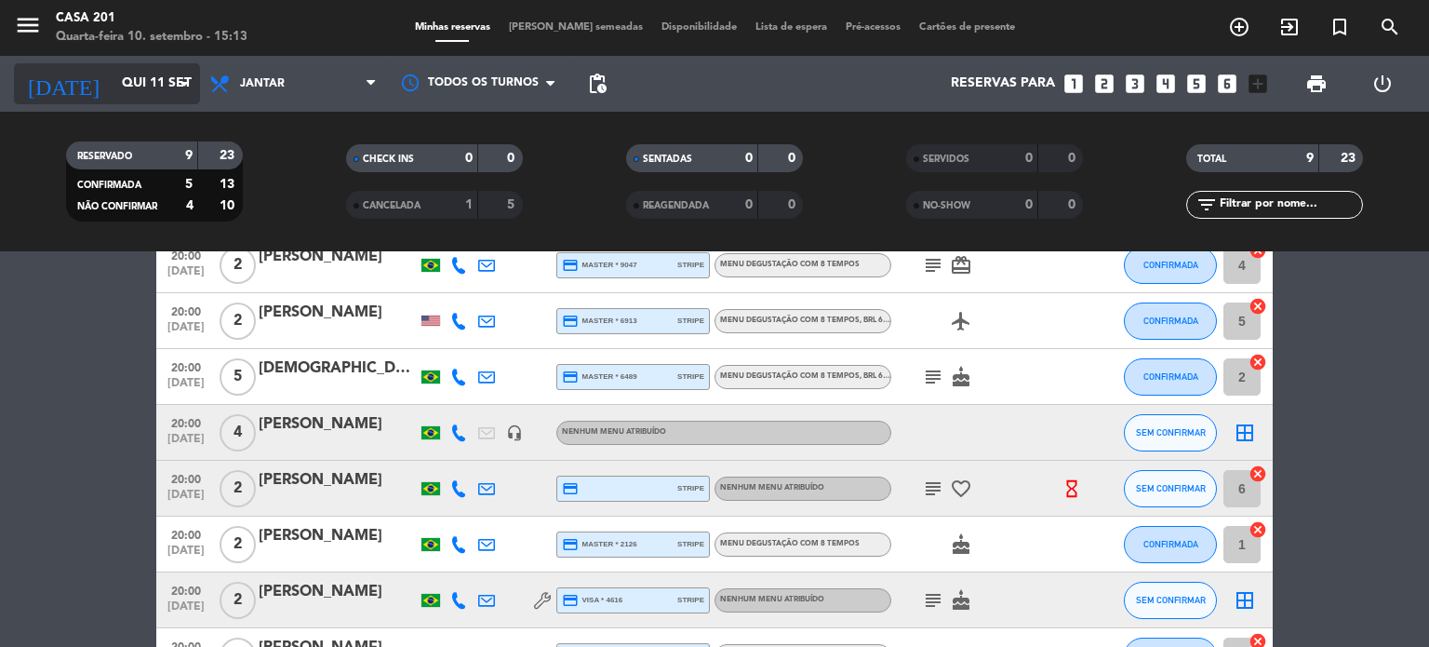
click at [141, 80] on input "Qui 11 set" at bounding box center [201, 83] width 177 height 33
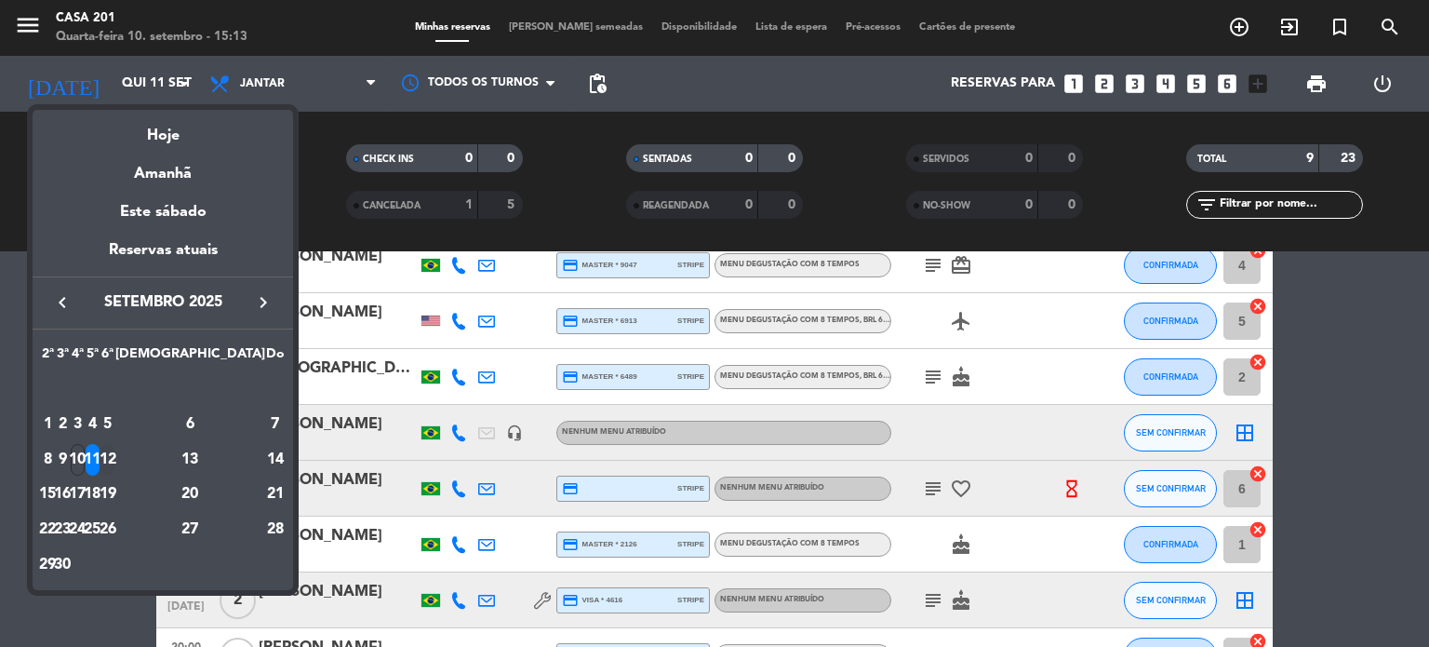
click at [114, 466] on div "12" at bounding box center [107, 460] width 14 height 32
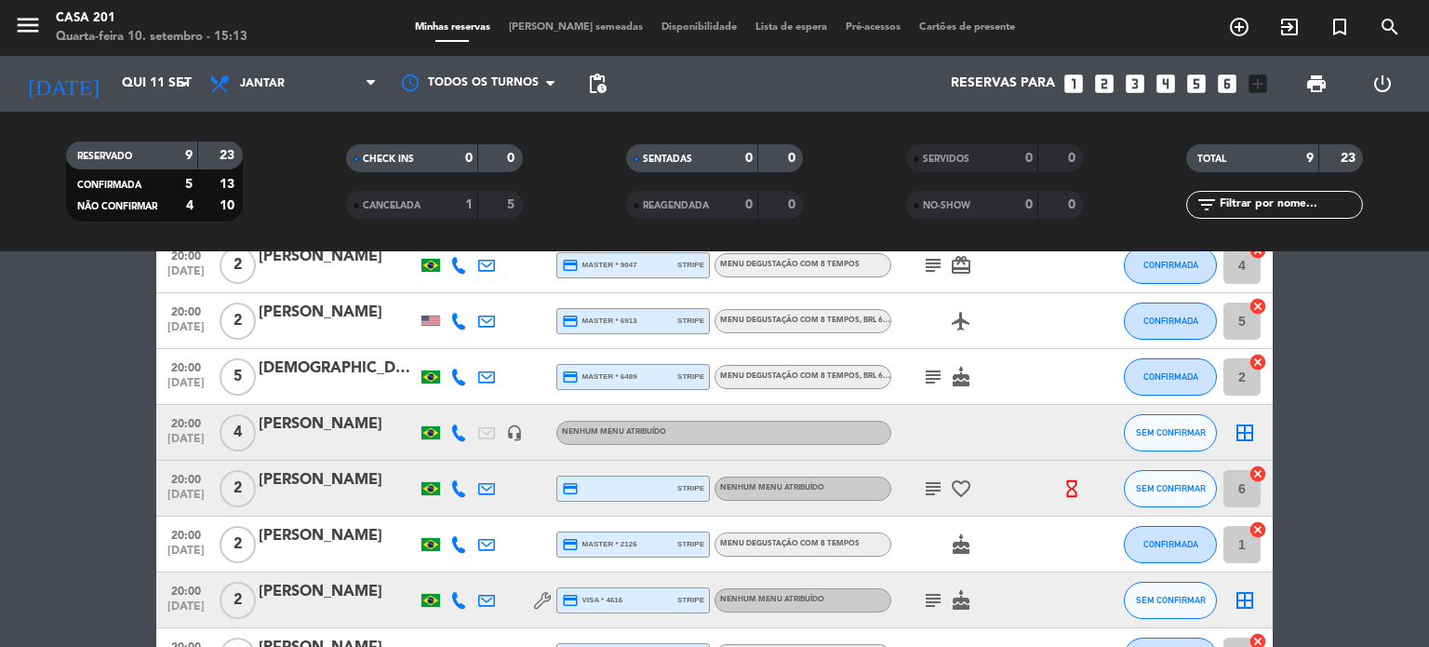
type input "Sex 12 set"
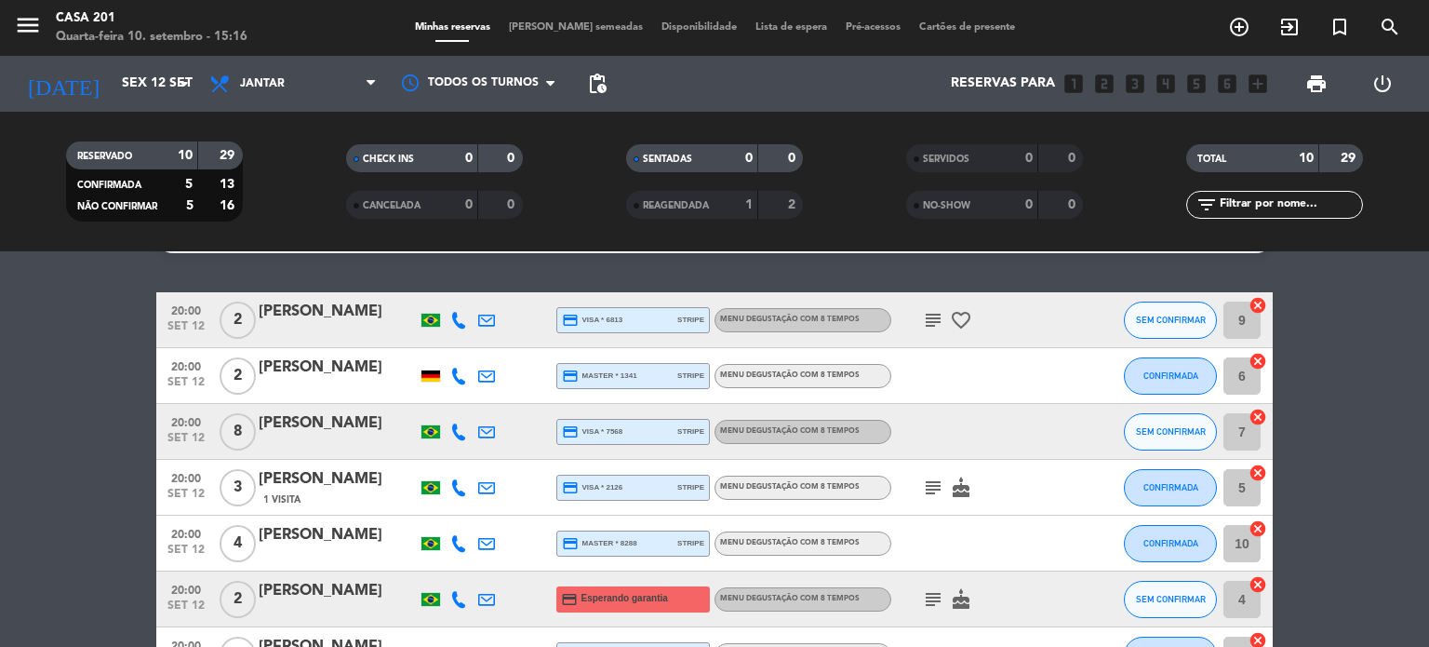
scroll to position [7, 0]
